Goal: Answer question/provide support

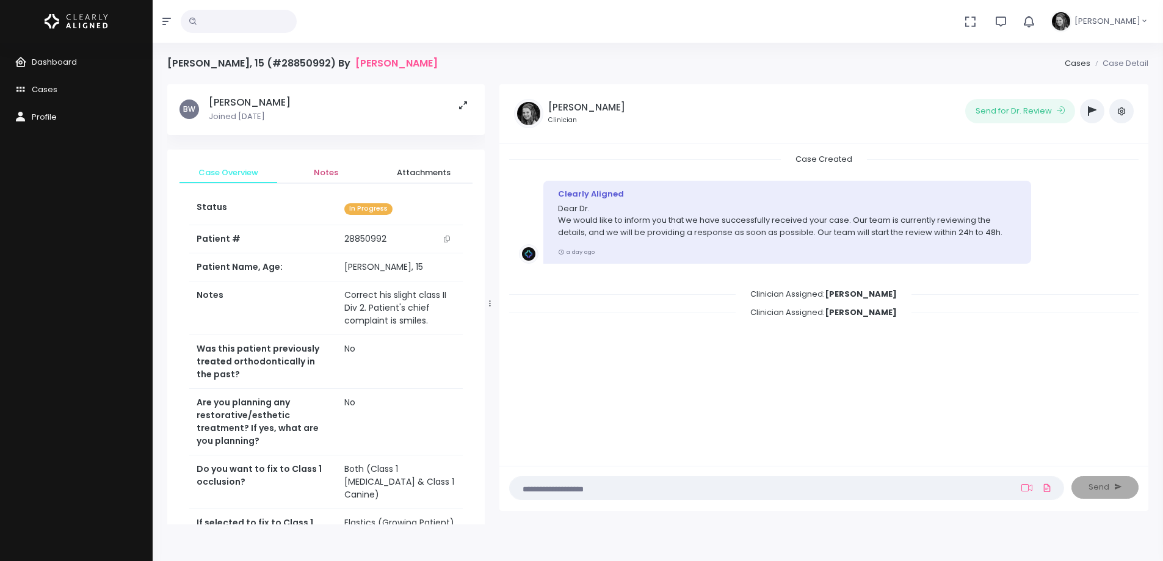
click at [333, 168] on span "Notes" at bounding box center [326, 173] width 78 height 12
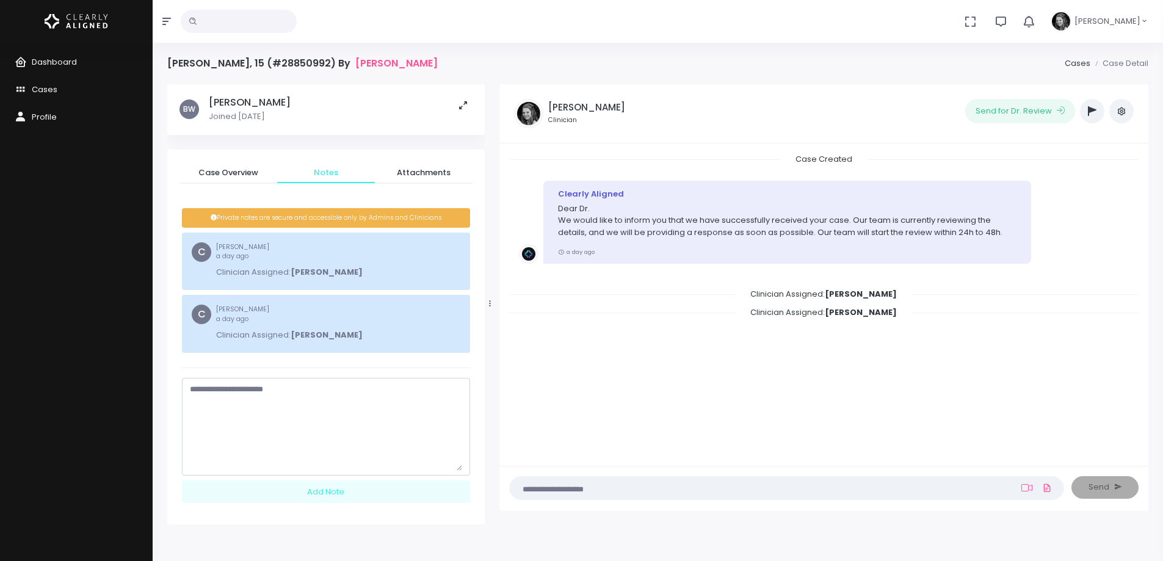
drag, startPoint x: 456, startPoint y: 404, endPoint x: 405, endPoint y: 456, distance: 73.4
click at [442, 471] on textarea "scrollable content" at bounding box center [326, 426] width 272 height 87
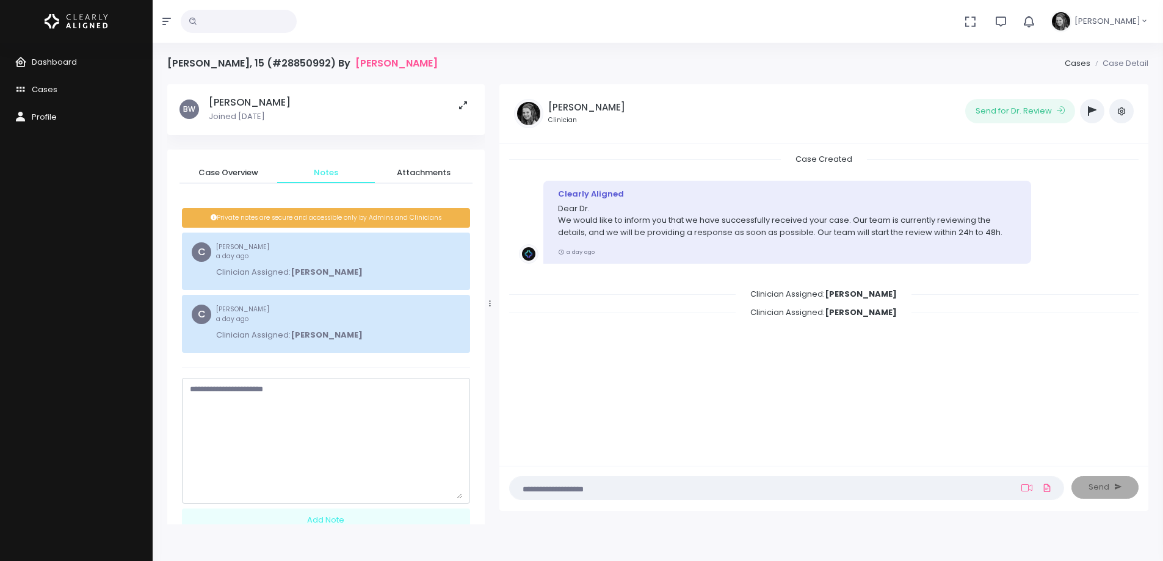
click at [394, 443] on textarea "scrollable content" at bounding box center [326, 440] width 272 height 115
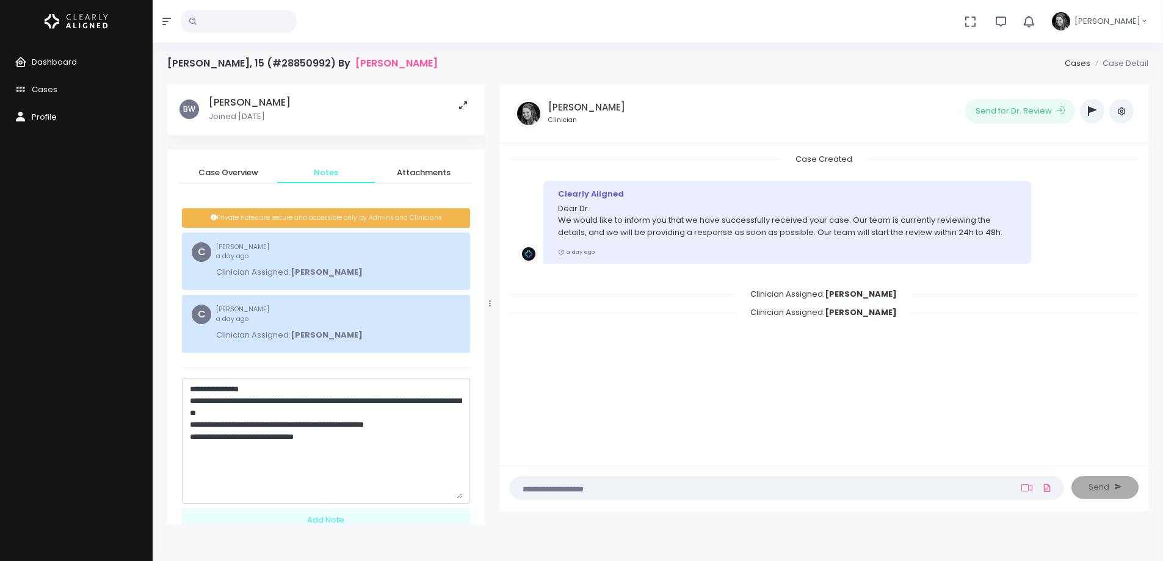
click at [380, 445] on textarea "**********" at bounding box center [326, 440] width 272 height 115
click at [283, 399] on textarea "**********" at bounding box center [326, 440] width 272 height 115
click at [357, 439] on textarea "**********" at bounding box center [326, 440] width 272 height 115
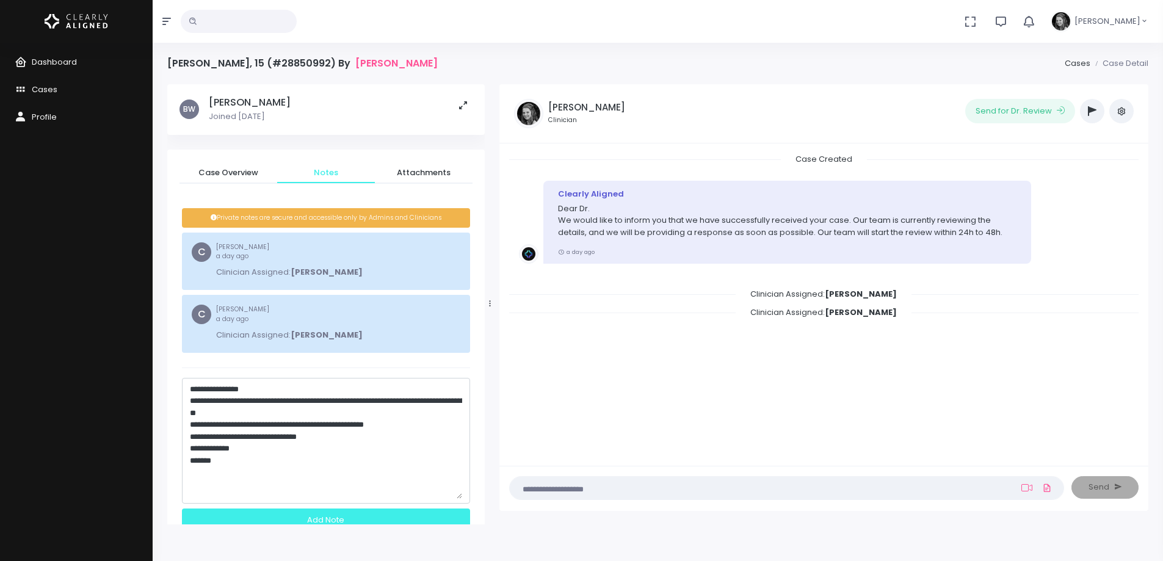
type textarea "**********"
click at [338, 522] on div "Add Note" at bounding box center [326, 519] width 288 height 23
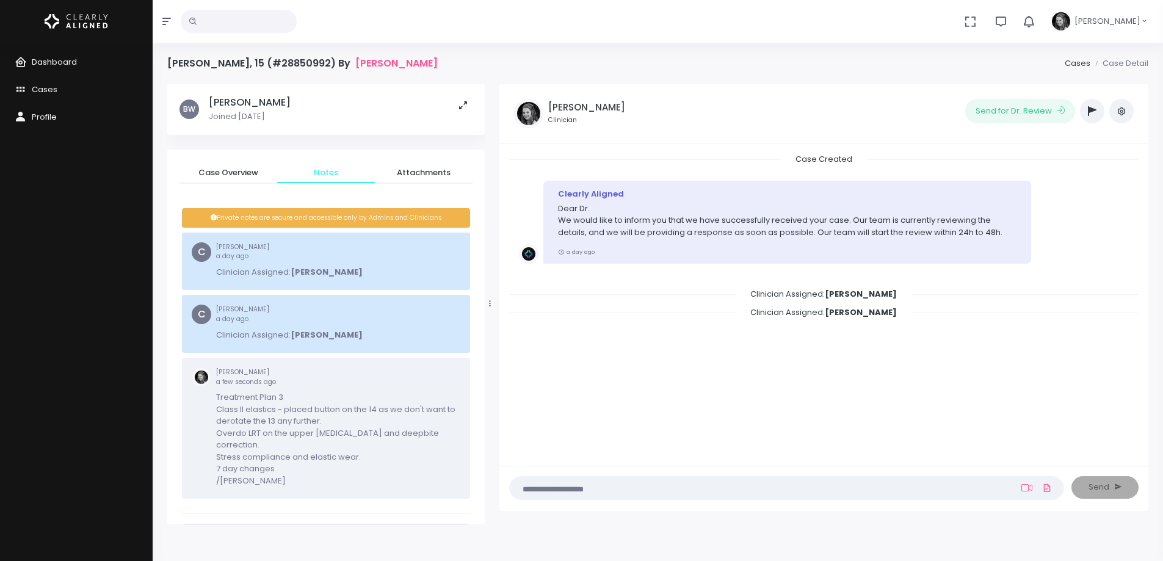
click at [1098, 107] on button "button" at bounding box center [1092, 111] width 24 height 24
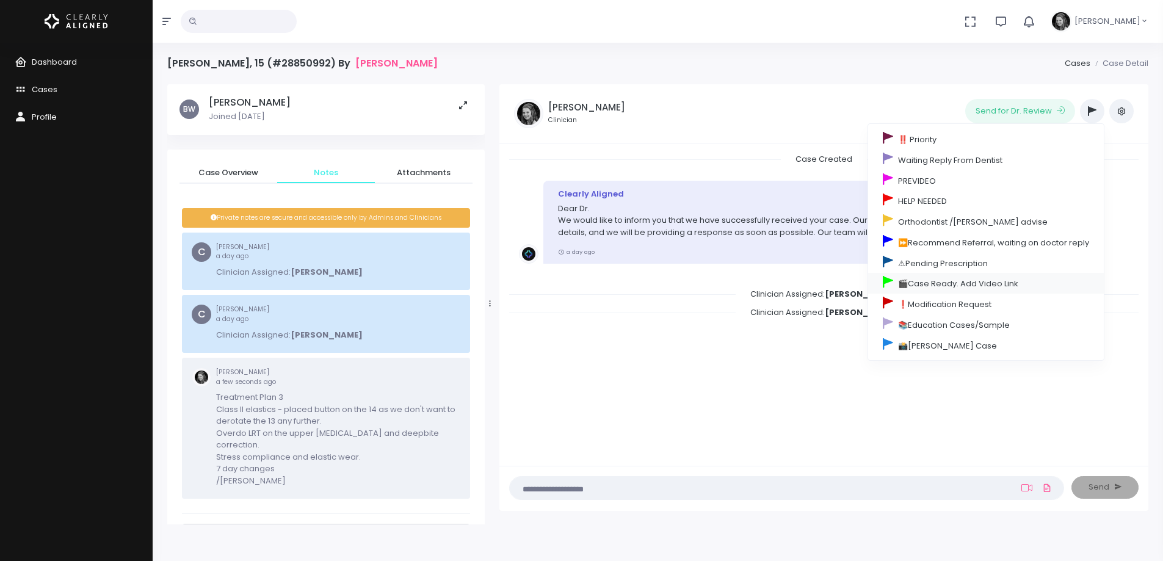
click at [948, 281] on link "🎬Case Ready. Add Video Link" at bounding box center [986, 283] width 236 height 21
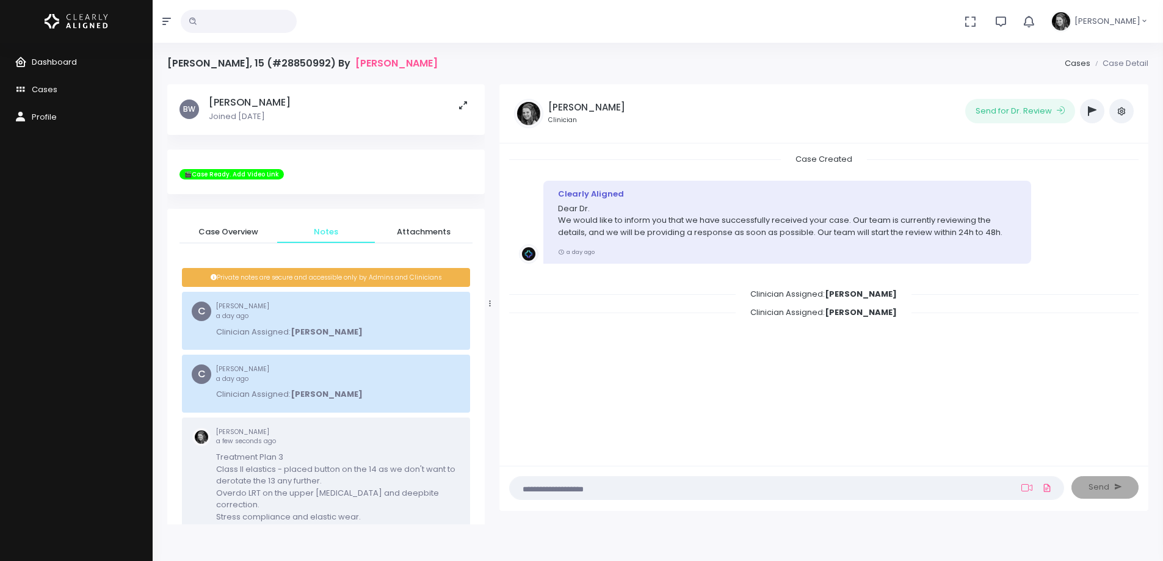
click at [62, 60] on span "Dashboard" at bounding box center [54, 62] width 45 height 12
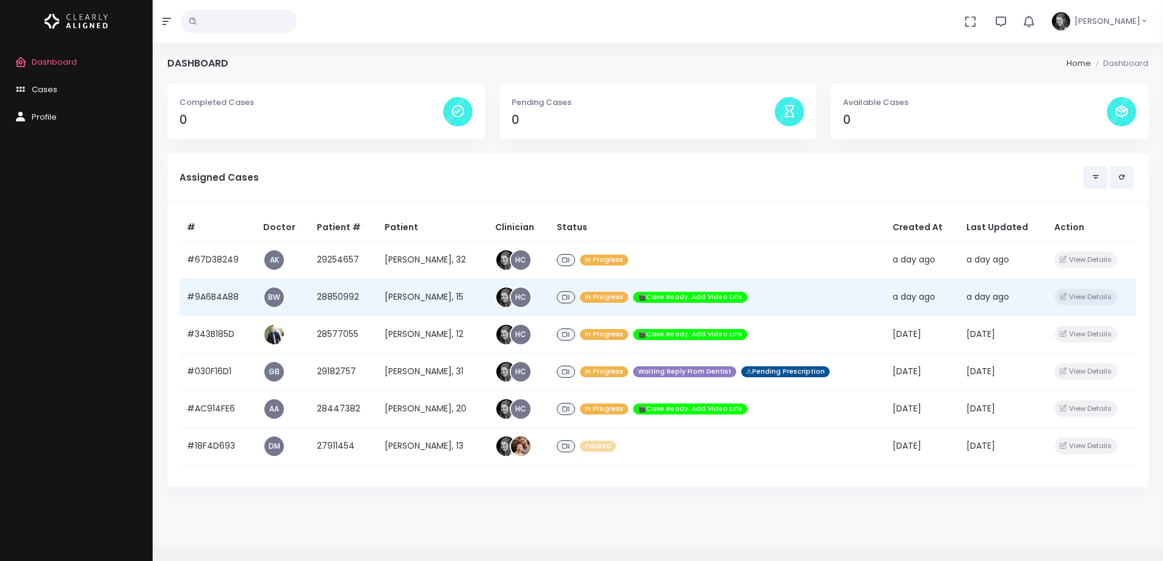
click at [225, 296] on td "#9A6B4A88" at bounding box center [217, 296] width 76 height 37
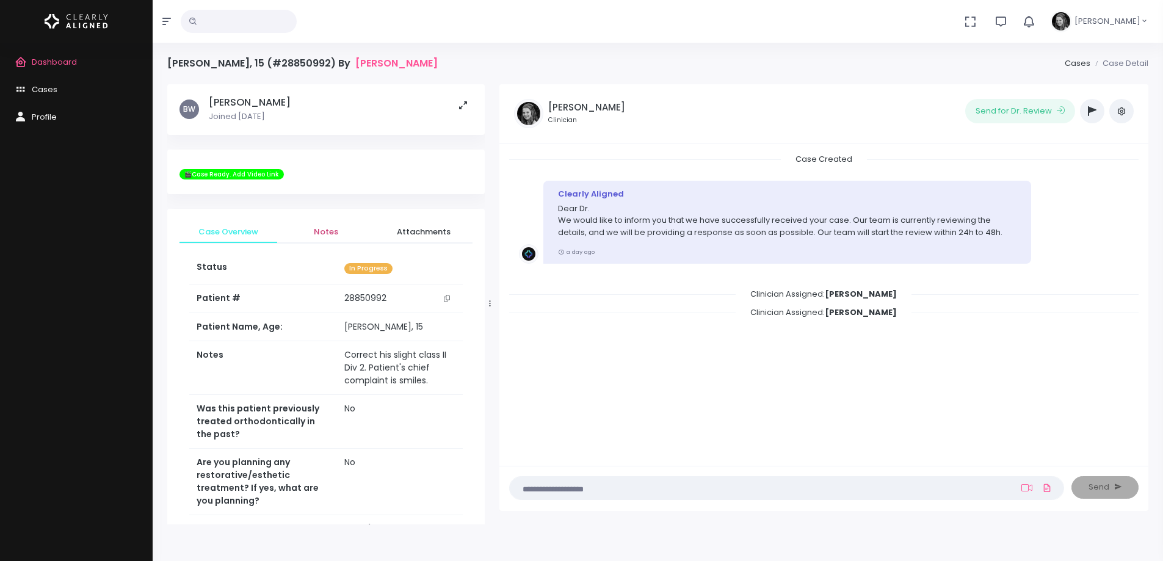
drag, startPoint x: 327, startPoint y: 231, endPoint x: 342, endPoint y: 381, distance: 150.9
click at [327, 231] on span "Notes" at bounding box center [326, 232] width 78 height 12
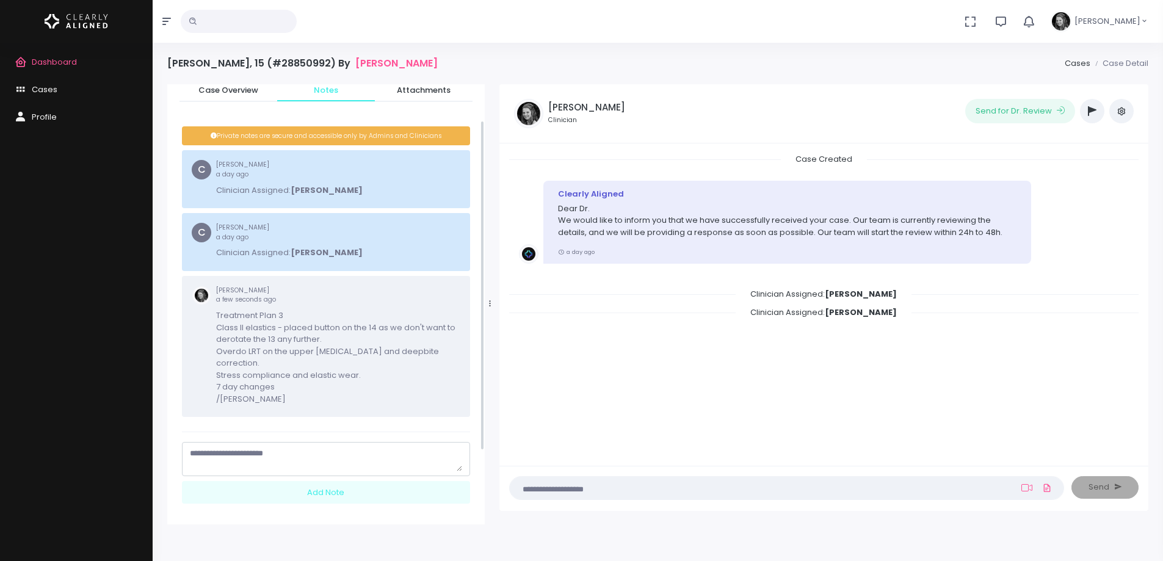
scroll to position [145, 0]
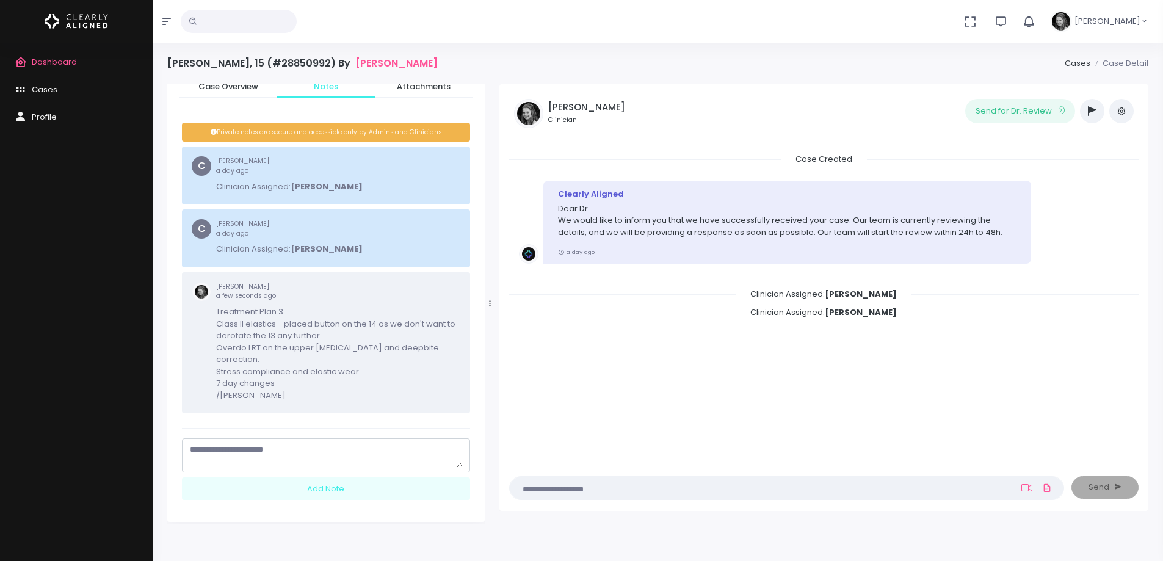
click at [281, 450] on textarea "scrollable content" at bounding box center [326, 456] width 272 height 24
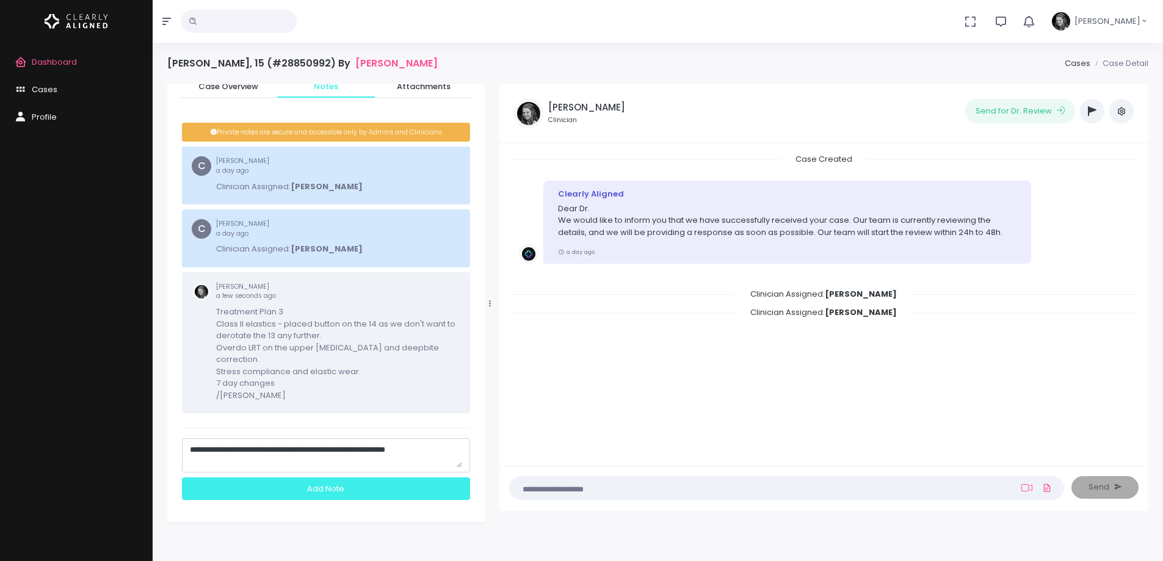
type textarea "**********"
click at [333, 477] on div "Add Note" at bounding box center [326, 488] width 288 height 23
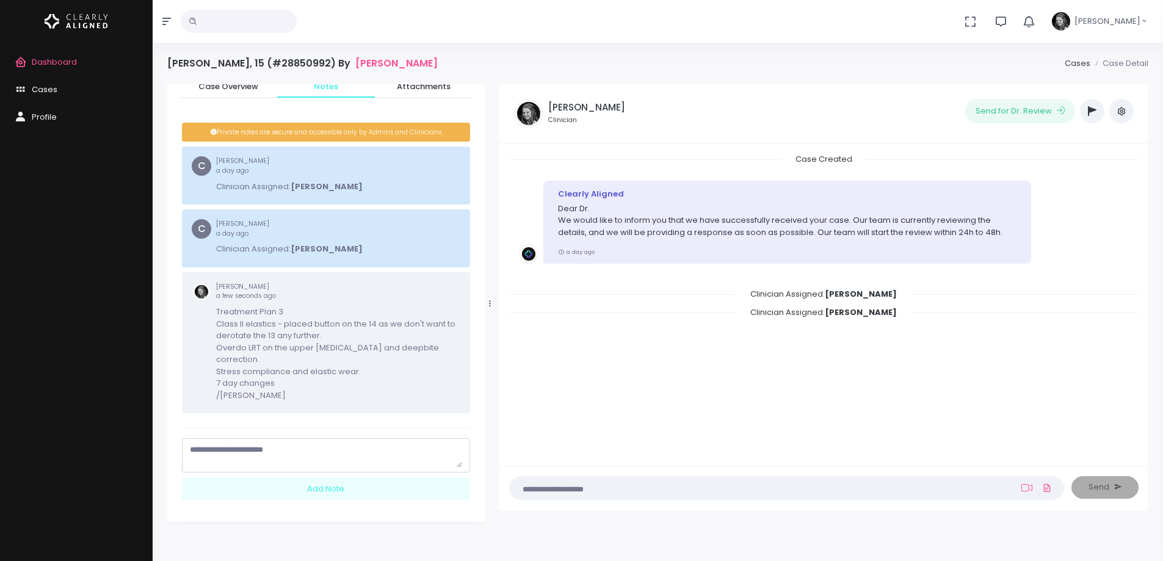
click at [80, 59] on link "Dashboard" at bounding box center [76, 62] width 153 height 27
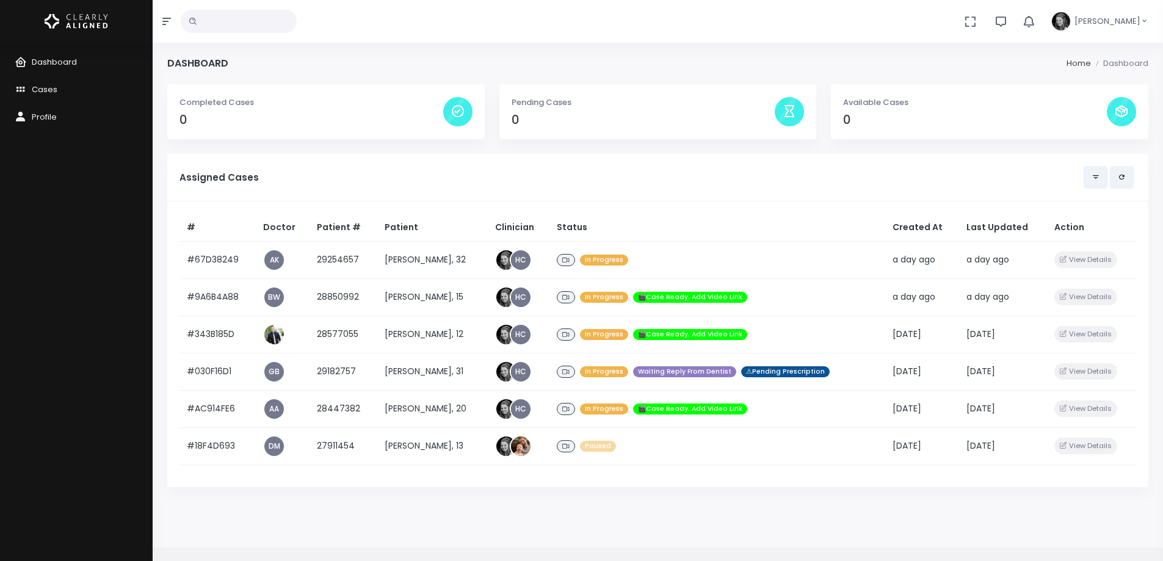
click at [144, 291] on div "Dashboard Cases Profile" at bounding box center [76, 302] width 153 height 518
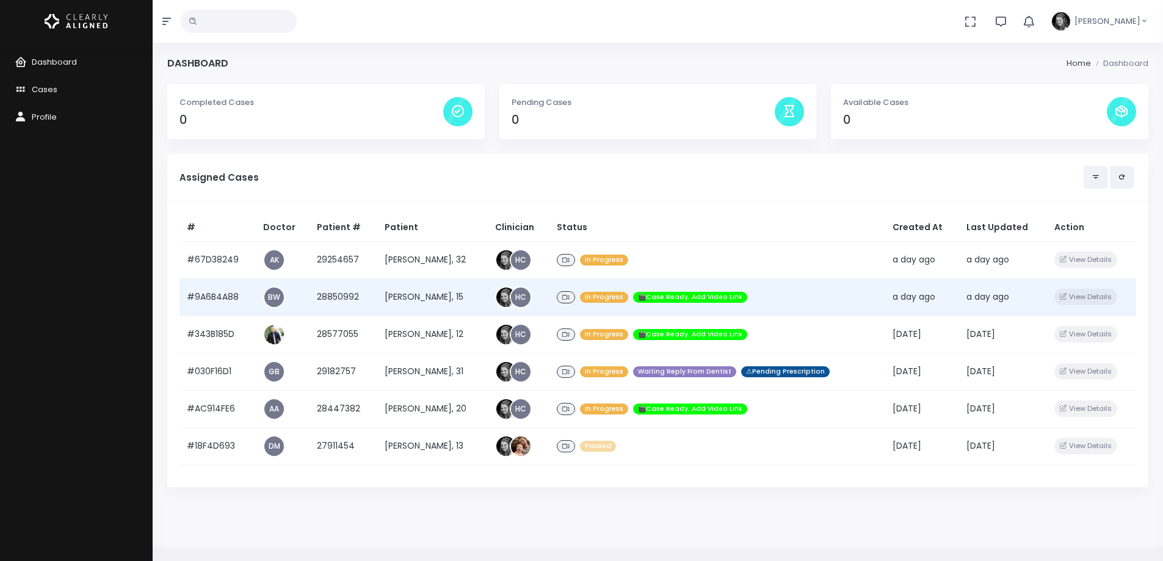
click at [214, 292] on td "#9A6B4A88" at bounding box center [217, 296] width 76 height 37
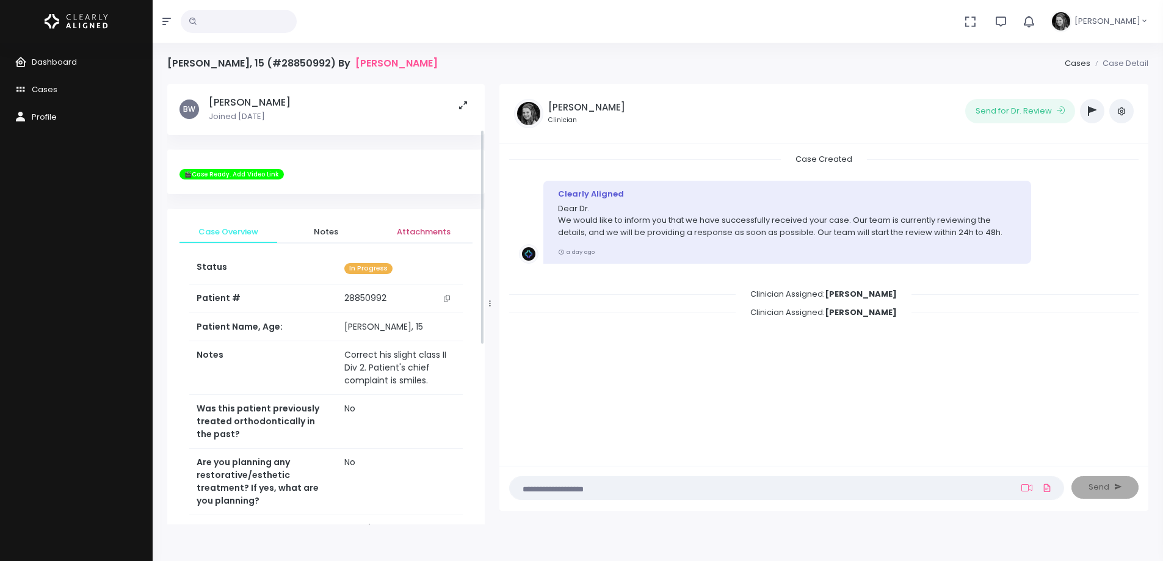
scroll to position [122, 0]
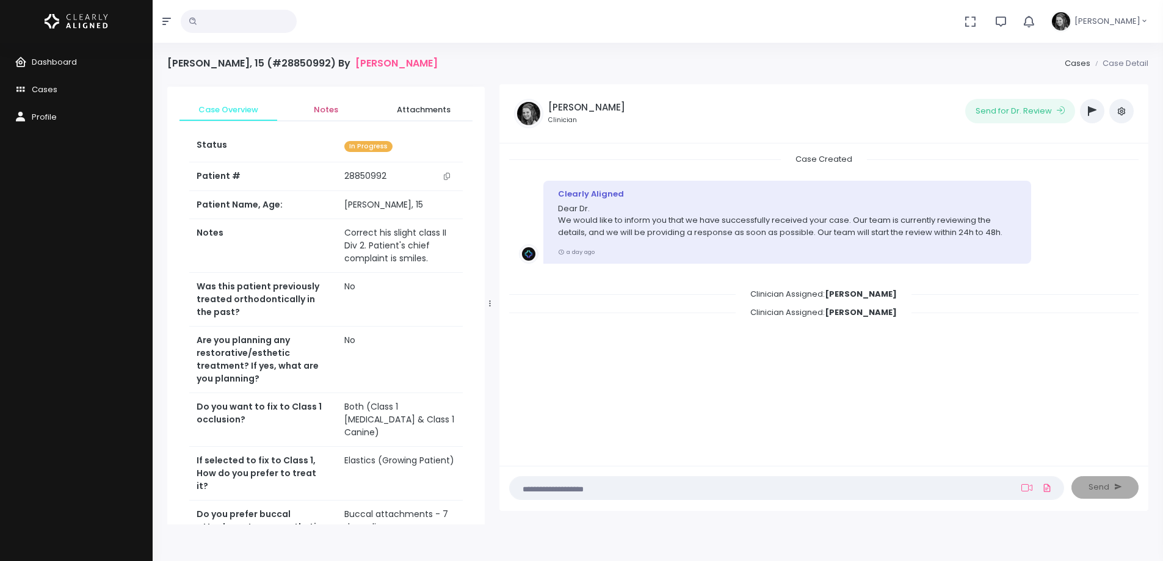
click at [325, 111] on span "Notes" at bounding box center [326, 110] width 78 height 12
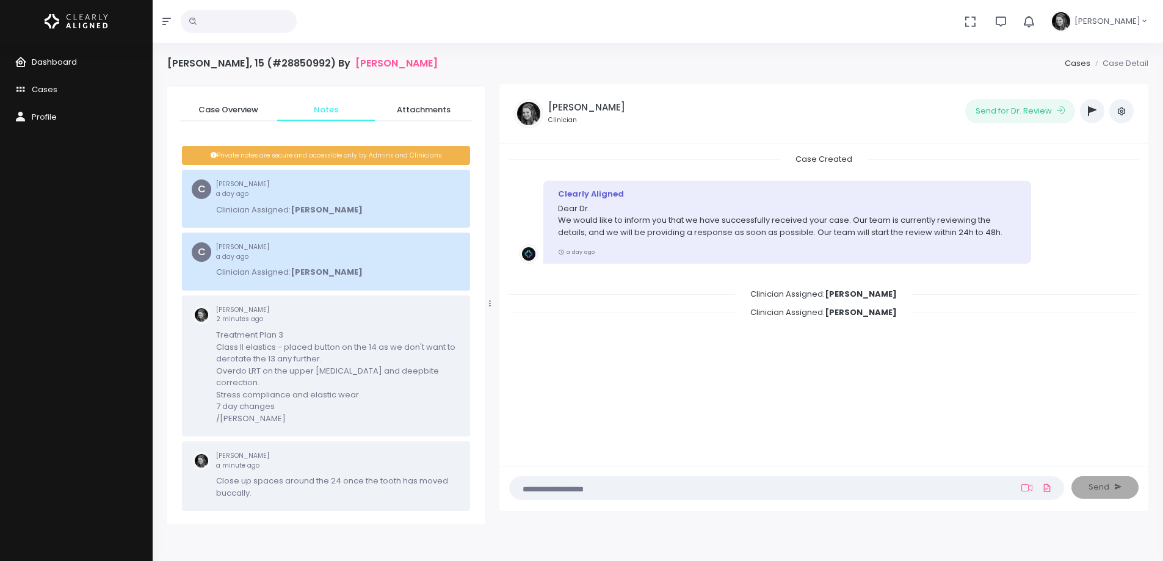
click at [72, 60] on span "Dashboard" at bounding box center [54, 62] width 45 height 12
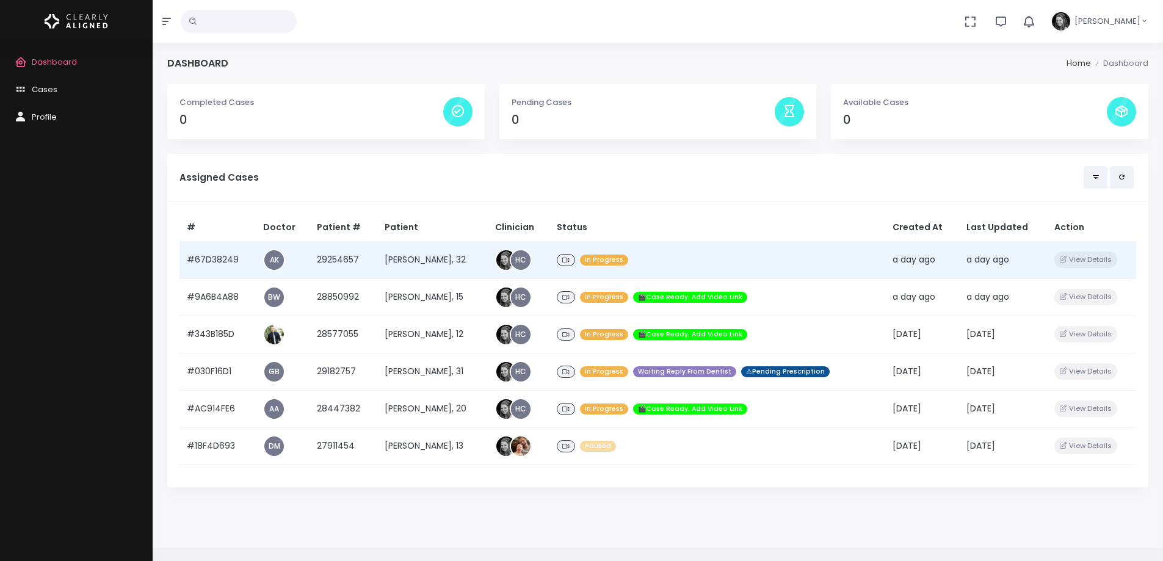
click at [225, 256] on td "#67D38249" at bounding box center [217, 259] width 76 height 37
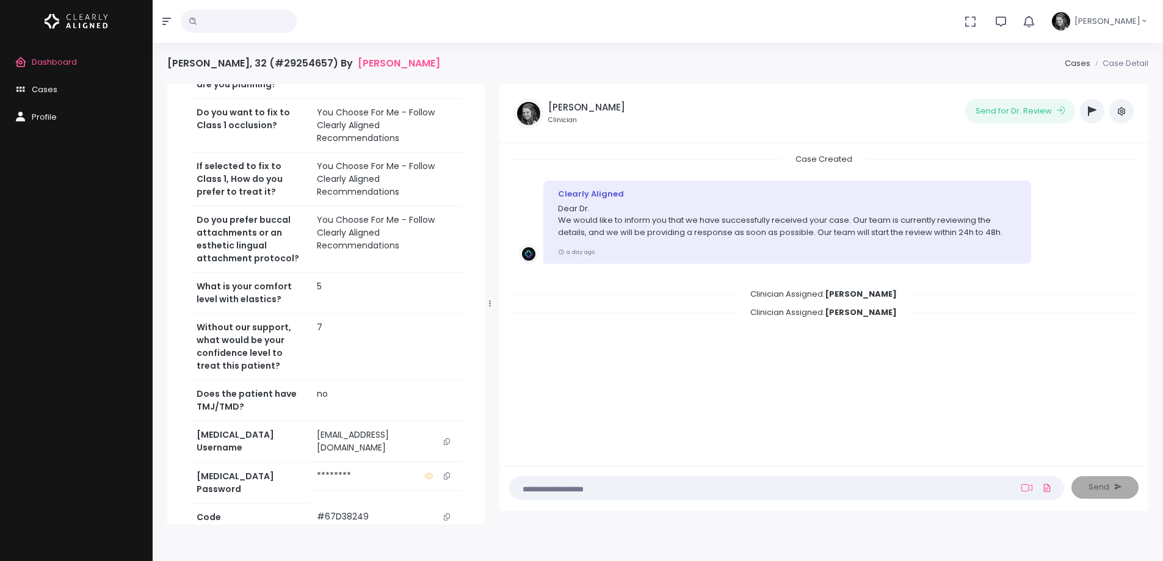
scroll to position [551, 0]
